Goal: Task Accomplishment & Management: Manage account settings

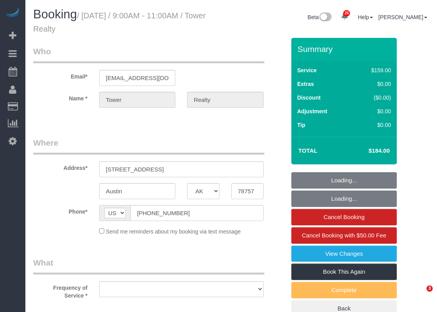
select select "[GEOGRAPHIC_DATA]"
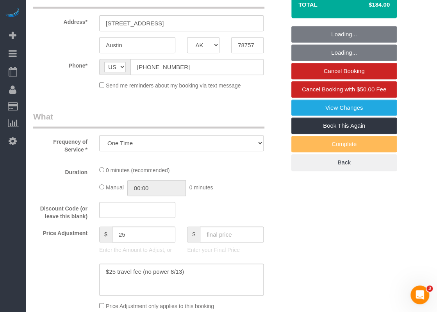
select select "object:15730"
select select "3"
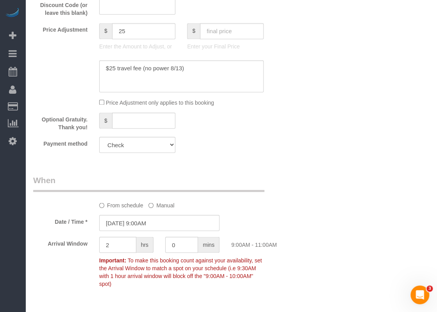
scroll to position [546, 0]
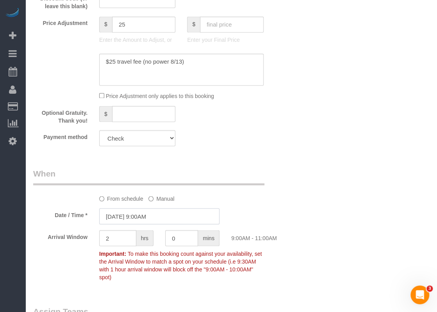
click at [162, 214] on input "[DATE] 9:00AM" at bounding box center [159, 216] width 120 height 16
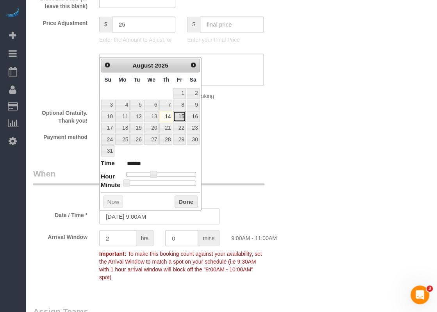
click at [179, 114] on link "15" at bounding box center [179, 116] width 12 height 11
type input "[DATE] 9:00AM"
click at [192, 200] on button "Done" at bounding box center [185, 201] width 23 height 12
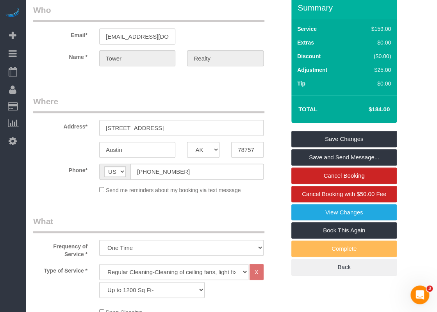
scroll to position [0, 0]
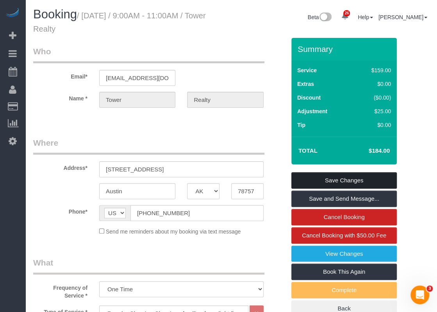
click at [342, 178] on link "Save Changes" at bounding box center [343, 180] width 105 height 16
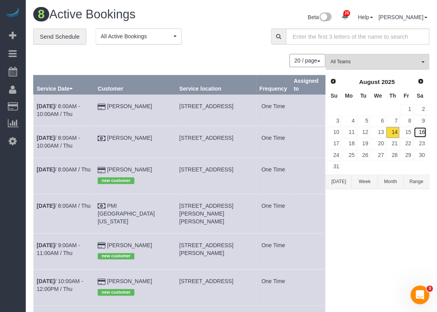
click at [413, 133] on link "16" at bounding box center [419, 132] width 13 height 11
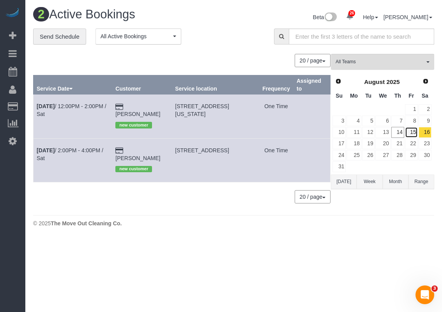
click at [414, 129] on link "15" at bounding box center [411, 132] width 13 height 11
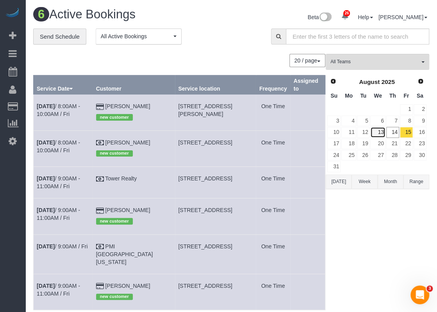
click at [382, 131] on link "13" at bounding box center [377, 132] width 15 height 11
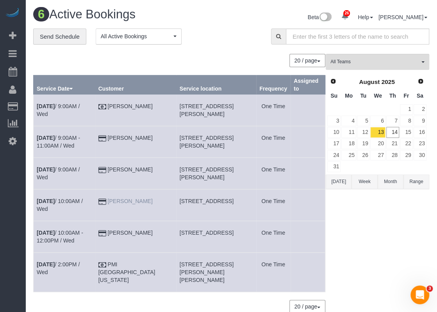
drag, startPoint x: 162, startPoint y: 198, endPoint x: 131, endPoint y: 200, distance: 30.5
click at [131, 200] on td "[PERSON_NAME]" at bounding box center [135, 205] width 81 height 32
copy link "[PERSON_NAME]"
click at [393, 115] on link "7" at bounding box center [392, 120] width 13 height 11
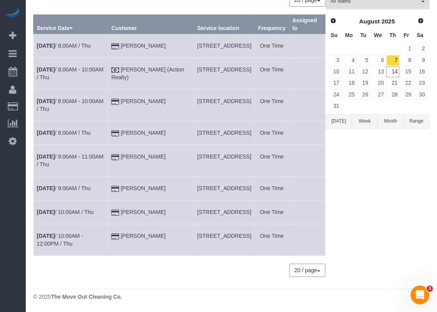
scroll to position [78, 0]
drag, startPoint x: 181, startPoint y: 246, endPoint x: 233, endPoint y: 256, distance: 52.3
click at [233, 256] on td "[STREET_ADDRESS]" at bounding box center [224, 240] width 60 height 32
copy span "[STREET_ADDRESS]"
click at [79, 245] on link "[DATE] 10:00AM - 12:00PM / Thu" at bounding box center [60, 240] width 46 height 14
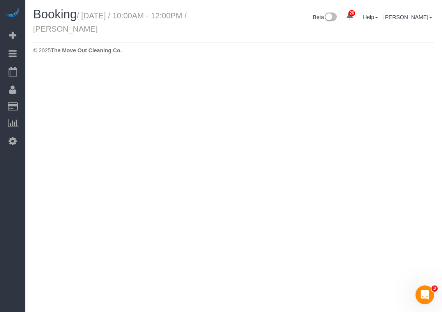
select select "[GEOGRAPHIC_DATA]"
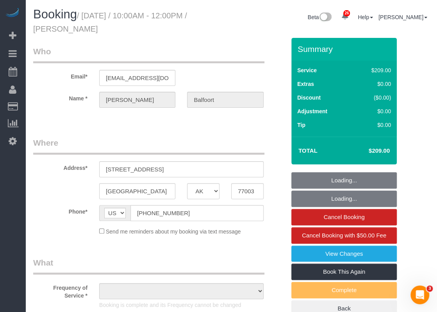
select select "string:fspay-5c4ca3b0-a705-497b-9472-6a665a3a8c73"
select select "spot455"
select select "object:16465"
select select "3"
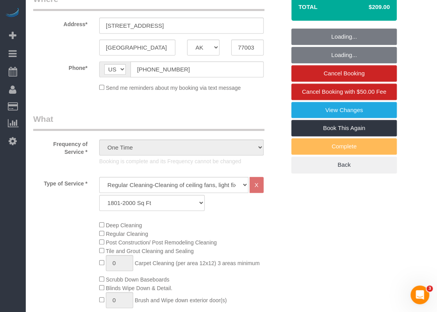
select select "object:16527"
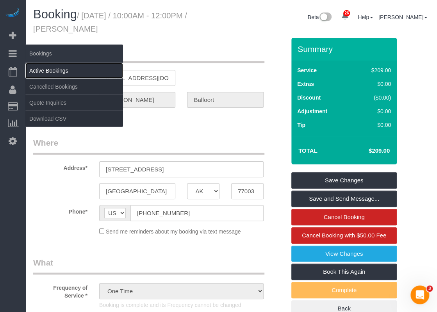
click at [43, 68] on link "Active Bookings" at bounding box center [74, 71] width 98 height 16
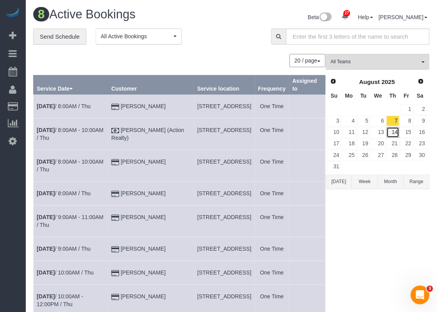
click at [389, 131] on link "14" at bounding box center [392, 132] width 13 height 11
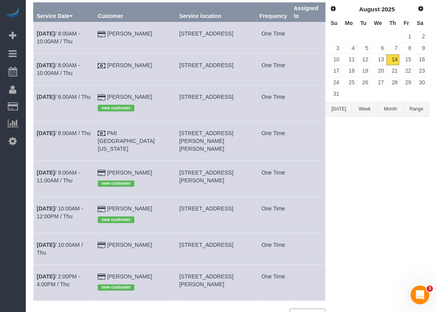
scroll to position [78, 0]
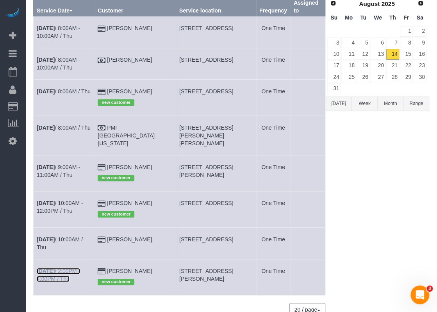
click at [80, 268] on link "[DATE] 2:00PM - 4:00PM / Thu" at bounding box center [58, 275] width 43 height 14
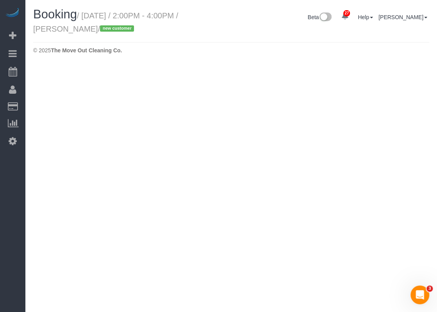
select select "[GEOGRAPHIC_DATA]"
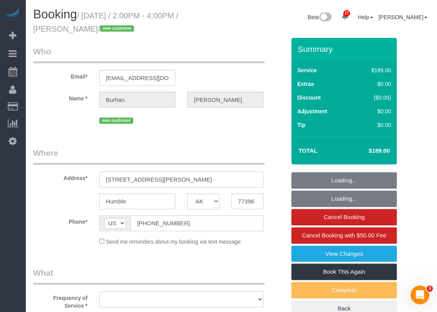
select select "string:fspay-83f306c9-c86c-478d-b519-47afad3703b0"
select select "object:17363"
select select "spot460"
select select "object:17441"
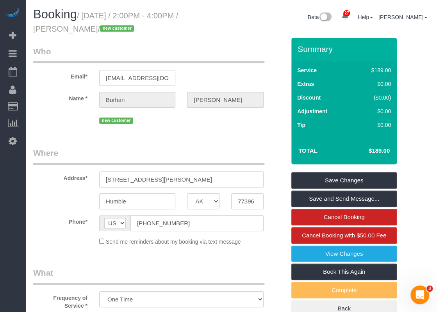
click at [184, 180] on input "[STREET_ADDRESS][PERSON_NAME]" at bounding box center [181, 179] width 164 height 16
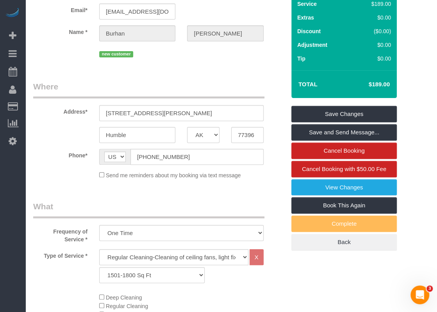
scroll to position [78, 0]
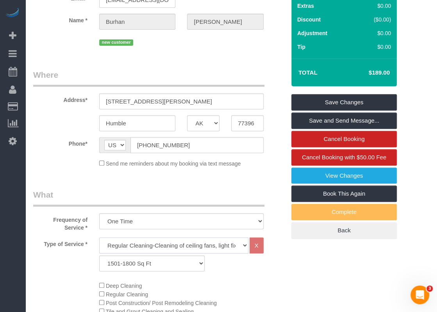
click at [138, 242] on select "Regular Cleaning-Cleaning of ceiling fans, light fixtures, windowsills, dust ba…" at bounding box center [173, 245] width 149 height 16
select select "4"
click at [99, 237] on select "Regular Cleaning-Cleaning of ceiling fans, light fixtures, windowsills, dust ba…" at bounding box center [173, 245] width 149 height 16
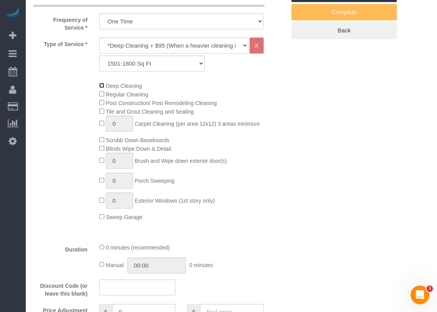
scroll to position [351, 0]
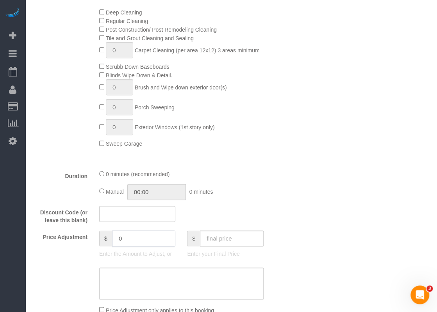
drag, startPoint x: 140, startPoint y: 245, endPoint x: 112, endPoint y: 238, distance: 29.0
click at [112, 238] on input "0" at bounding box center [144, 238] width 64 height 16
type input "40"
click at [120, 277] on textarea at bounding box center [181, 283] width 164 height 32
type textarea "$40 extra for deep"
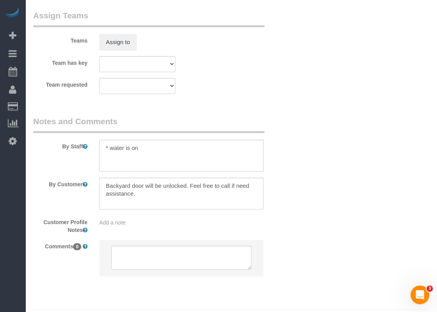
scroll to position [819, 0]
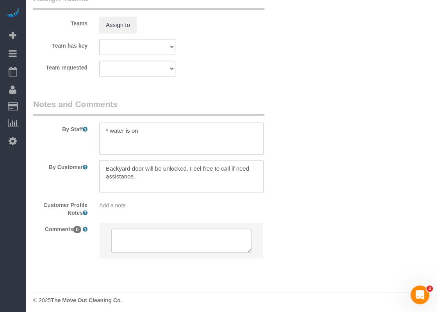
click at [195, 130] on textarea at bounding box center [181, 139] width 164 height 32
paste textarea "Yes- that should be fine. Can you please also make those notes in the invoice s…"
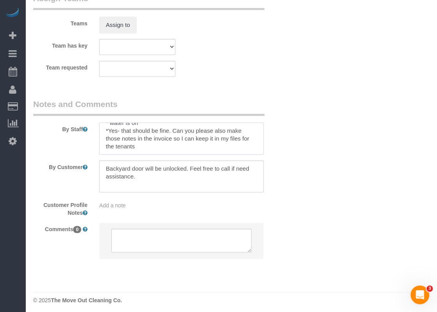
scroll to position [8, 0]
drag, startPoint x: 110, startPoint y: 130, endPoint x: 136, endPoint y: 139, distance: 28.3
click at [136, 139] on textarea at bounding box center [181, 139] width 164 height 32
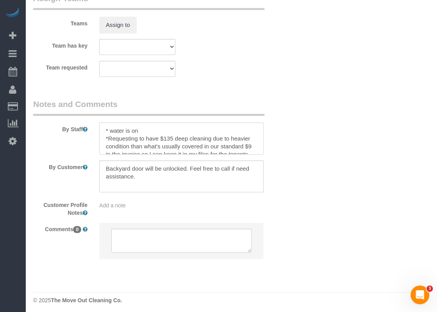
scroll to position [3, 0]
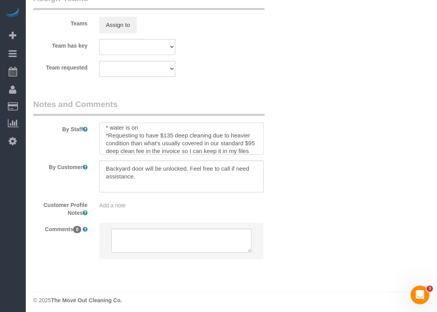
drag, startPoint x: 157, startPoint y: 135, endPoint x: 146, endPoint y: 135, distance: 10.9
click at [146, 135] on textarea at bounding box center [181, 139] width 164 height 32
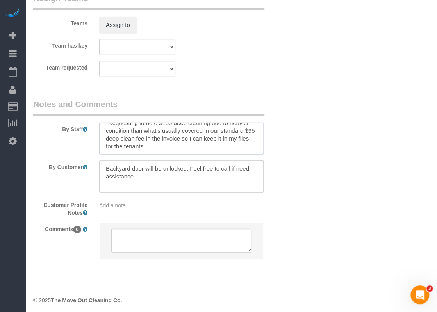
click at [201, 150] on textarea at bounding box center [181, 139] width 164 height 32
drag, startPoint x: 201, startPoint y: 150, endPoint x: 199, endPoint y: 145, distance: 5.3
click at [200, 150] on textarea at bounding box center [181, 139] width 164 height 32
click at [199, 140] on textarea at bounding box center [181, 139] width 164 height 32
click at [201, 138] on textarea at bounding box center [181, 139] width 164 height 32
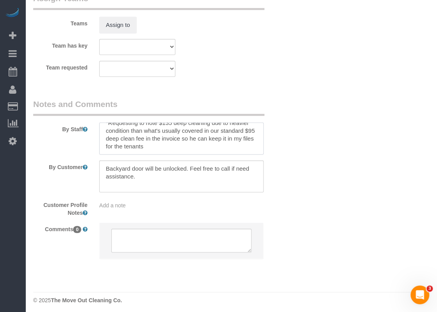
drag, startPoint x: 112, startPoint y: 144, endPoint x: 107, endPoint y: 145, distance: 5.1
click at [107, 145] on textarea at bounding box center [181, 139] width 164 height 32
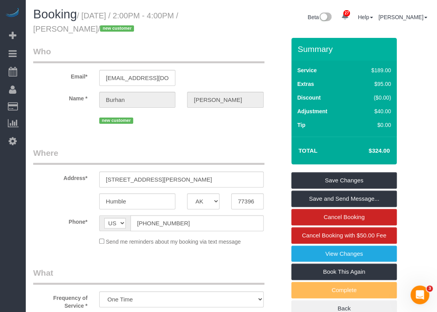
scroll to position [39, 0]
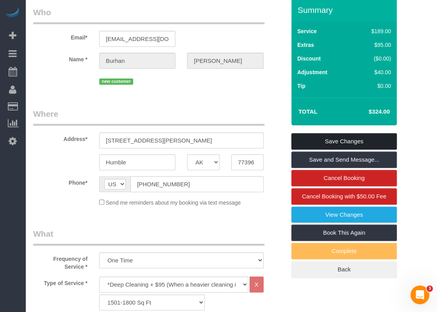
type textarea "* water is on *Requesting to note $135 deep cleaning due to heavier condition t…"
click at [308, 137] on link "Save Changes" at bounding box center [343, 141] width 105 height 16
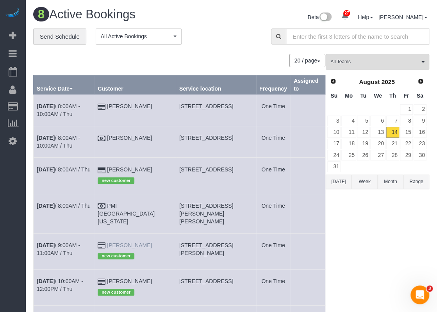
drag, startPoint x: 158, startPoint y: 238, endPoint x: 128, endPoint y: 234, distance: 31.0
click at [128, 234] on td "[PERSON_NAME] new customer" at bounding box center [135, 251] width 82 height 36
copy link "[PERSON_NAME]"
click at [80, 242] on link "[DATE] 9:00AM - 11:00AM / Thu" at bounding box center [58, 249] width 43 height 14
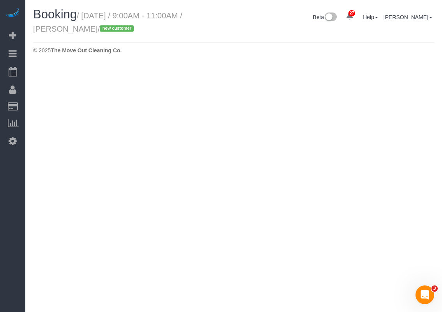
select select "[GEOGRAPHIC_DATA]"
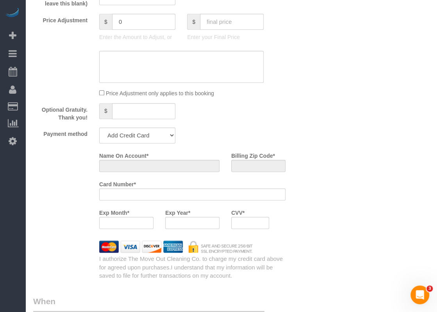
select select "object:17965"
select select "string:fspay-9d4aa3f3-4795-406f-a909-df64ddffb776"
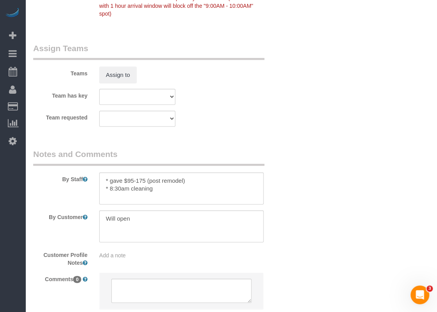
select select "object:18041"
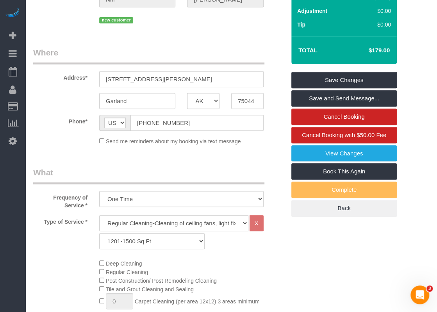
scroll to position [22, 0]
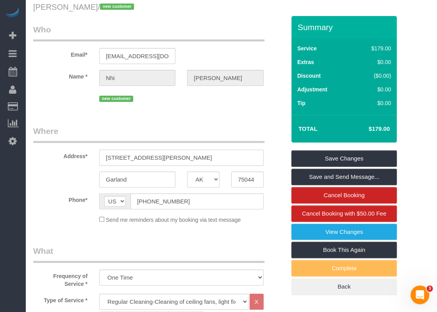
click at [187, 157] on input "[STREET_ADDRESS][PERSON_NAME]" at bounding box center [181, 157] width 164 height 16
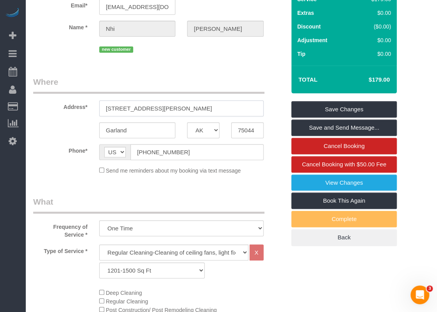
scroll to position [139, 0]
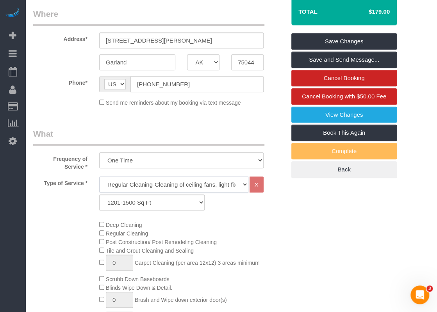
click at [165, 184] on select "Regular Cleaning-Cleaning of ceiling fans, light fixtures, windowsills, dust ba…" at bounding box center [173, 184] width 149 height 16
select select "4"
click at [99, 176] on select "Regular Cleaning-Cleaning of ceiling fans, light fixtures, windowsills, dust ba…" at bounding box center [173, 184] width 149 height 16
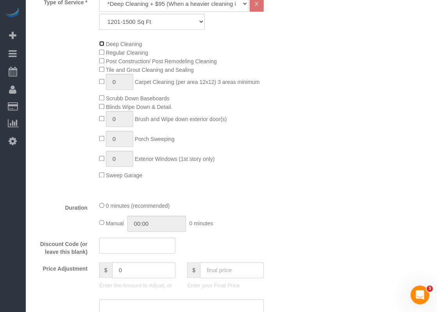
scroll to position [373, 0]
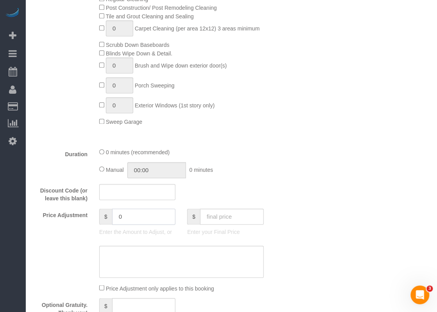
drag, startPoint x: 143, startPoint y: 212, endPoint x: 96, endPoint y: 212, distance: 47.2
click at [96, 212] on div "$ 0 Enter the Amount to Adjust, or" at bounding box center [137, 223] width 88 height 31
type input "70"
drag, startPoint x: 133, startPoint y: 251, endPoint x: 156, endPoint y: 249, distance: 23.1
click at [133, 251] on textarea at bounding box center [181, 261] width 164 height 32
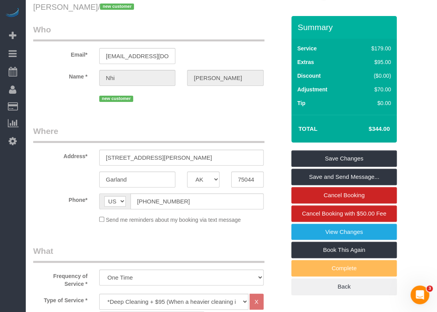
scroll to position [0, 0]
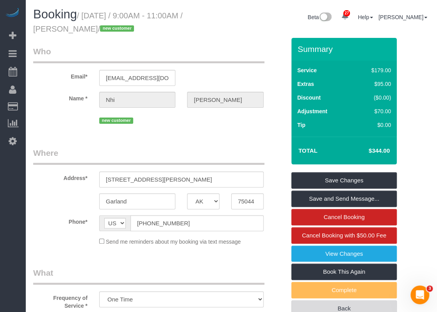
type textarea "$70 extra deep (post construction)"
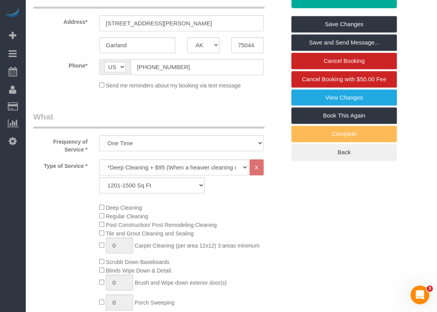
scroll to position [39, 0]
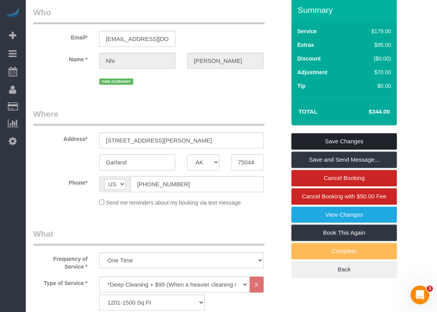
click at [336, 139] on link "Save Changes" at bounding box center [343, 141] width 105 height 16
